Goal: Information Seeking & Learning: Learn about a topic

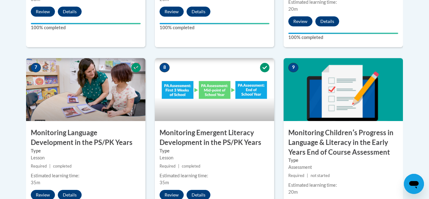
scroll to position [524, 0]
